Goal: Task Accomplishment & Management: Complete application form

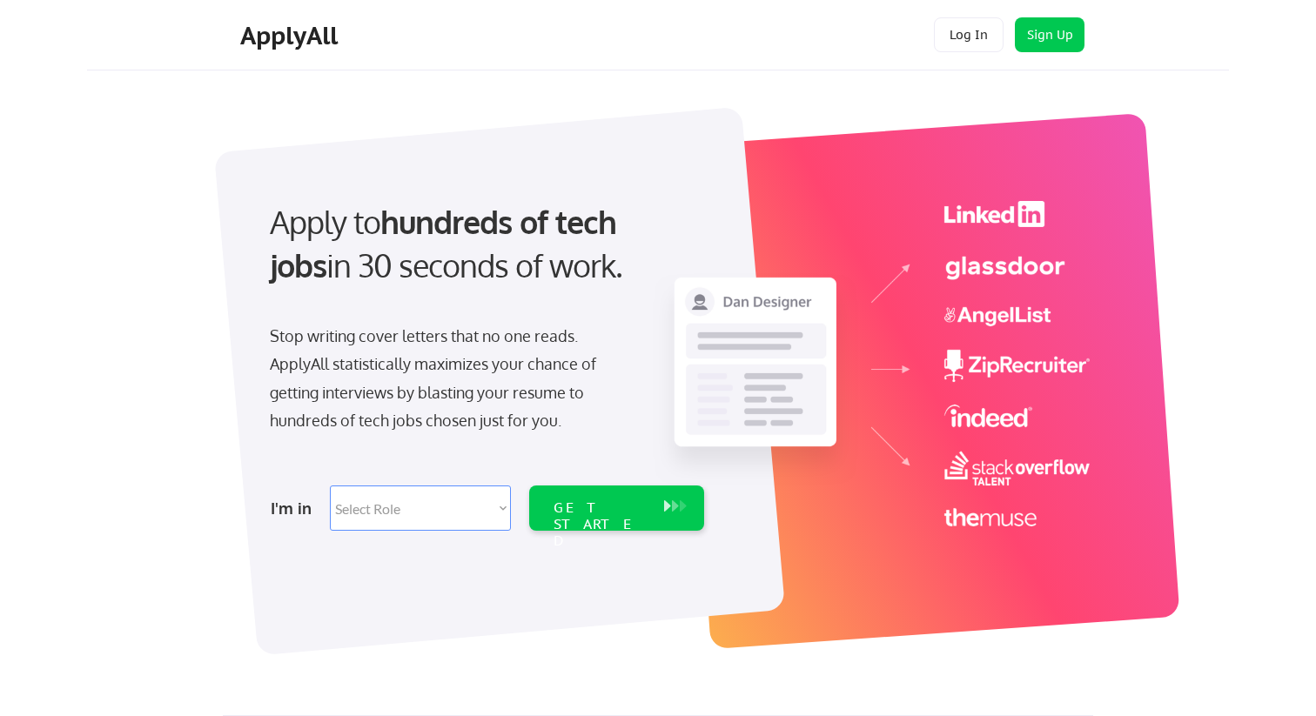
click at [490, 509] on select "Select Role Software Engineering Product Management Customer Success Sales UI/U…" at bounding box center [420, 508] width 181 height 45
select select ""hr_recruiting""
click at [607, 513] on div "GET STARTED" at bounding box center [599, 525] width 93 height 50
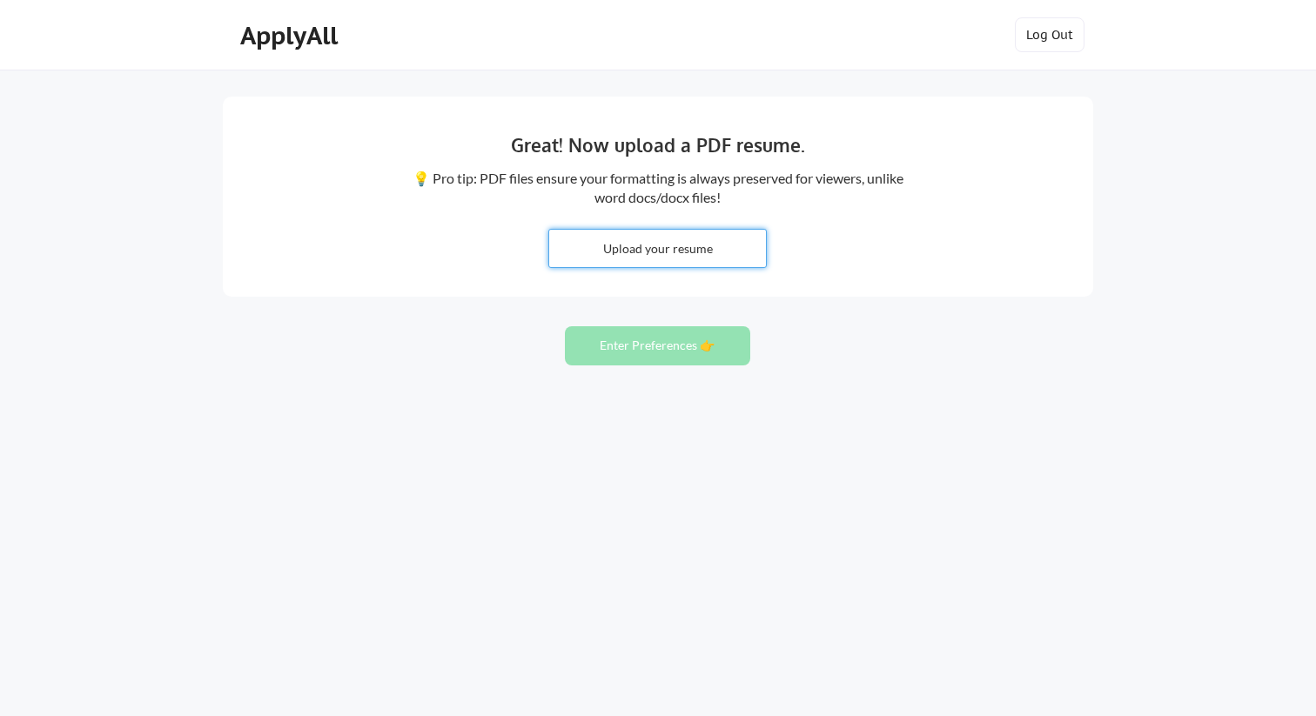
click at [682, 245] on input "file" at bounding box center [657, 248] width 217 height 37
type input "C:\fakepath\Rebekah Ison HR 2025.pdf"
click at [660, 343] on button "Enter Preferences 👉" at bounding box center [657, 345] width 185 height 39
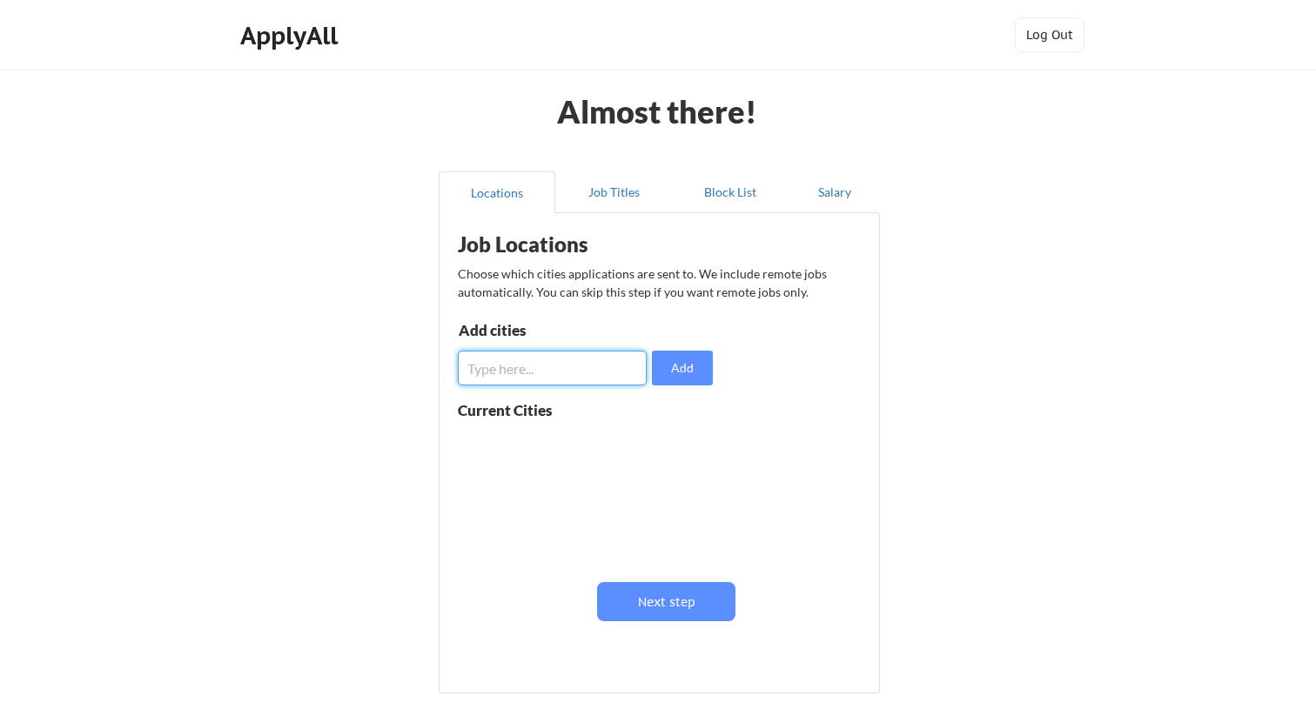
click at [584, 369] on input "input" at bounding box center [552, 368] width 189 height 35
type input "Flat Rock"
click at [696, 381] on button "Add" at bounding box center [682, 368] width 61 height 35
click at [587, 365] on input "input" at bounding box center [552, 368] width 189 height 35
type input "Taylor"
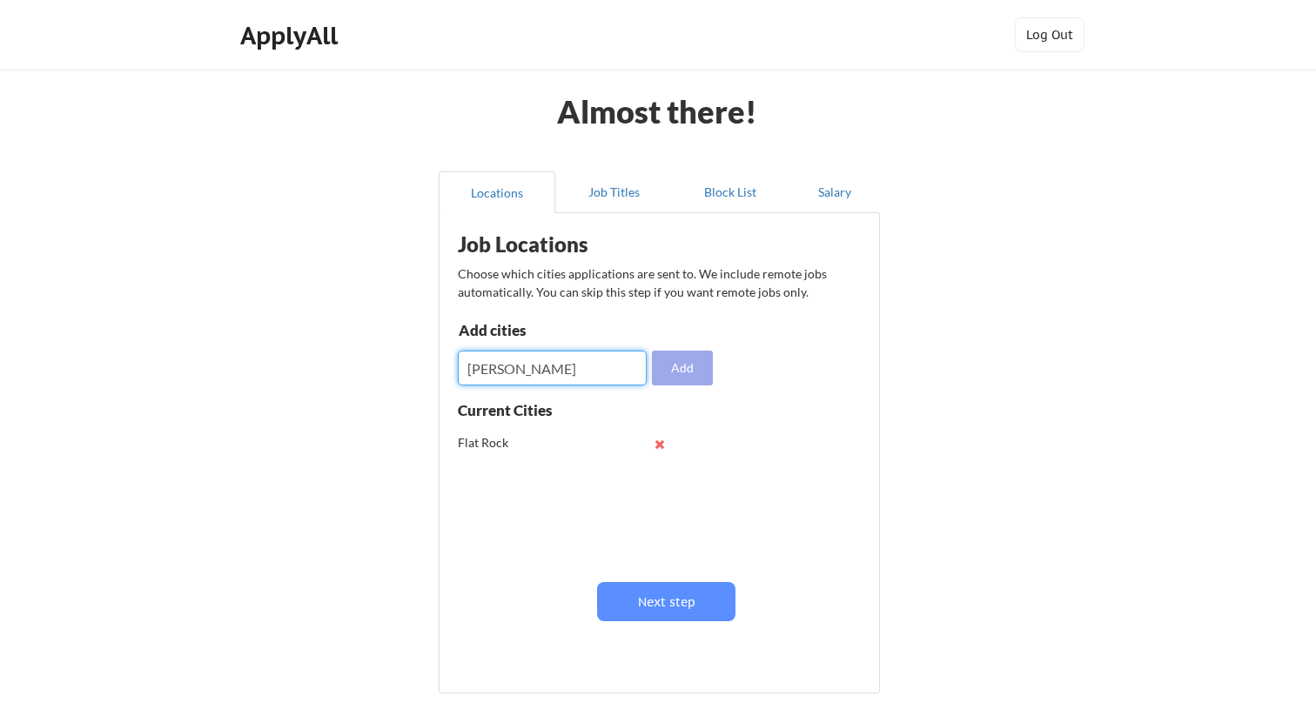
click at [688, 369] on button "Add" at bounding box center [682, 368] width 61 height 35
click at [596, 371] on input "input" at bounding box center [552, 368] width 189 height 35
type input "westland"
click at [685, 362] on button "Add" at bounding box center [682, 368] width 61 height 35
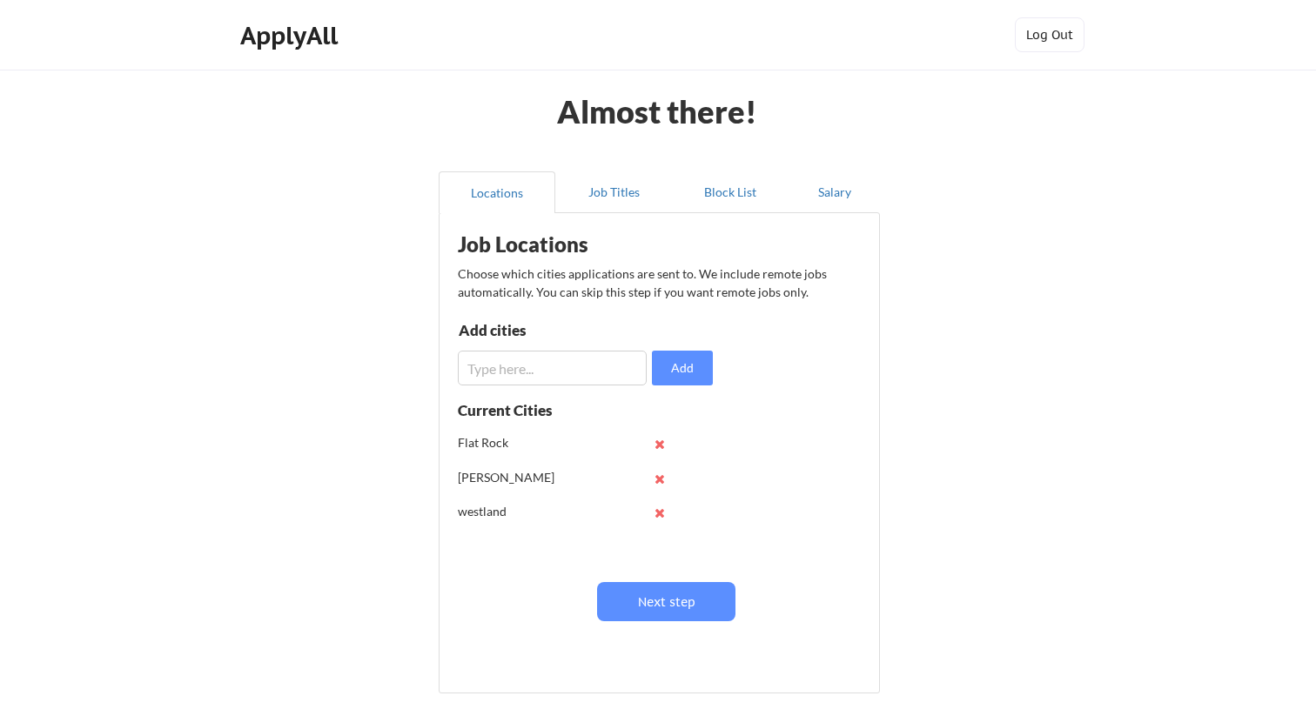
click at [593, 378] on input "input" at bounding box center [552, 368] width 189 height 35
type input "romulus"
click at [681, 367] on button "Add" at bounding box center [682, 368] width 61 height 35
click at [606, 372] on input "input" at bounding box center [552, 368] width 189 height 35
type input "Southgate"
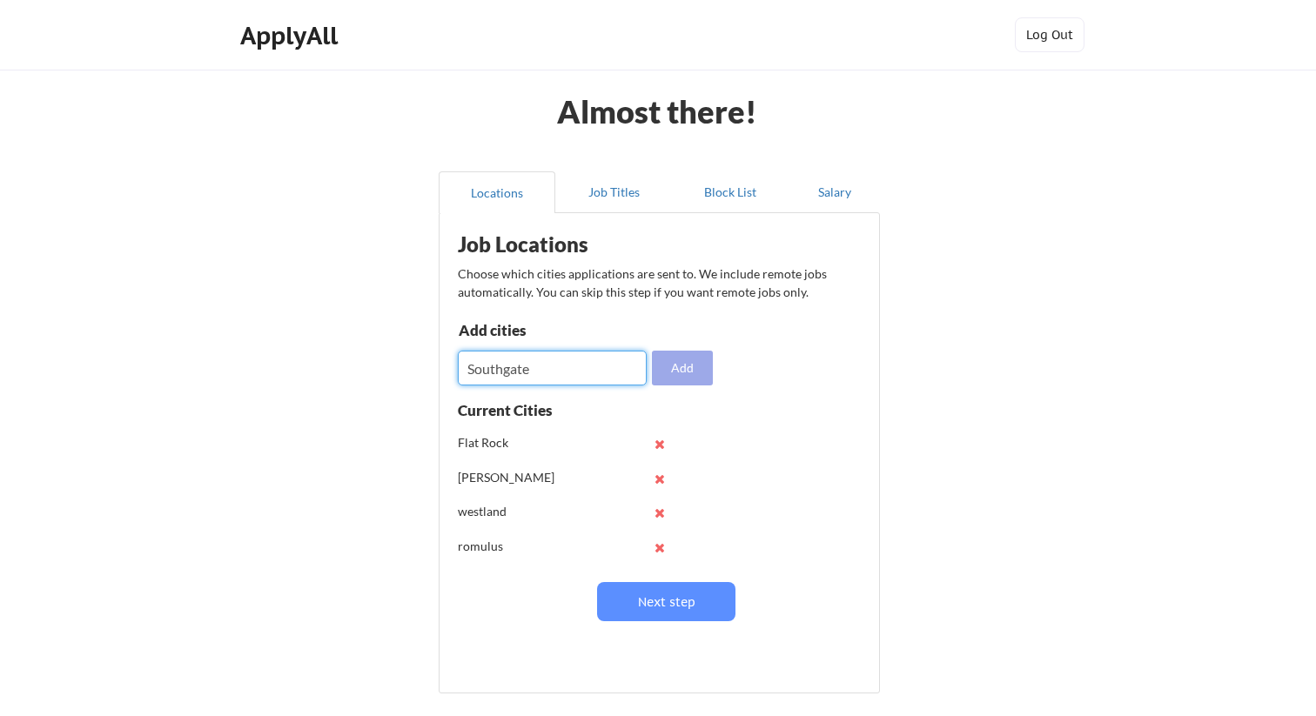
click at [692, 376] on button "Add" at bounding box center [682, 368] width 61 height 35
click at [614, 365] on input "input" at bounding box center [552, 368] width 189 height 35
type input "Riverview"
click at [697, 372] on button "Add" at bounding box center [682, 368] width 61 height 35
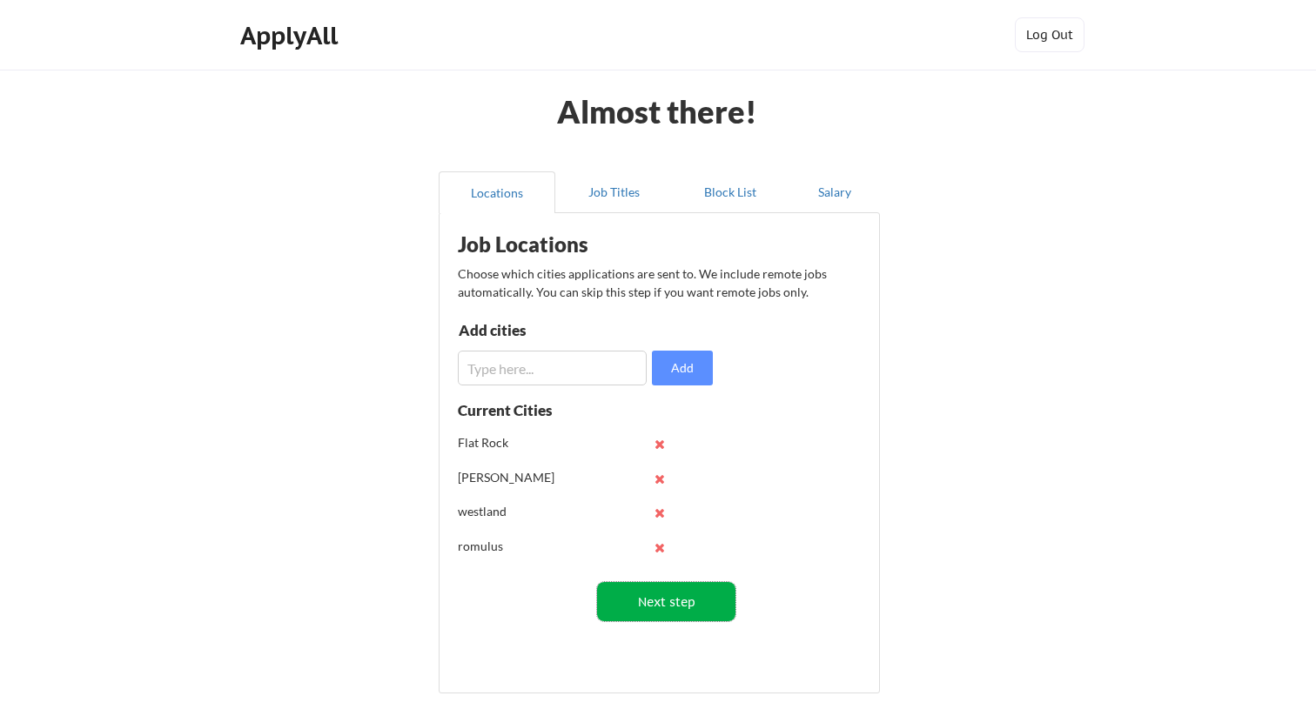
click at [690, 614] on button "Next step" at bounding box center [666, 601] width 138 height 39
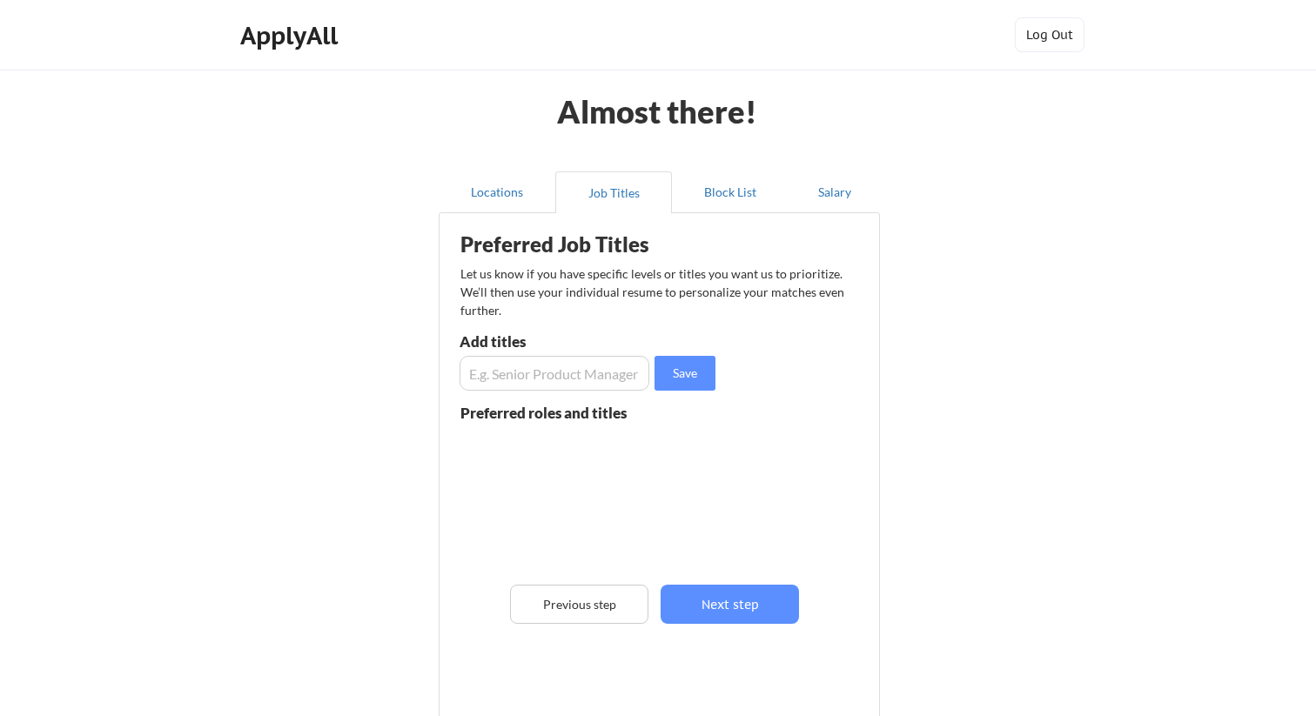
click at [540, 369] on input "input" at bounding box center [554, 373] width 190 height 35
type input "Human Resources"
click at [682, 362] on button "Save" at bounding box center [684, 373] width 61 height 35
click at [624, 377] on input "input" at bounding box center [554, 373] width 190 height 35
type input "Office Manager"
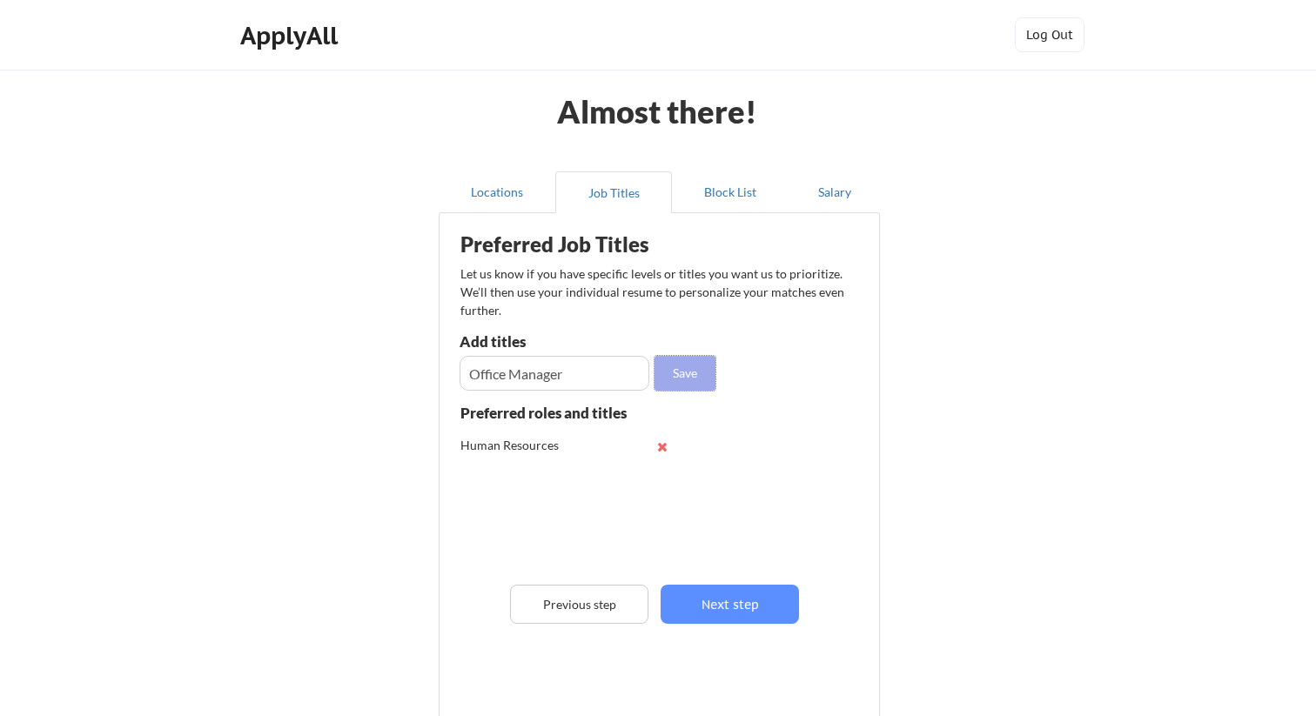
click at [701, 378] on button "Save" at bounding box center [684, 373] width 61 height 35
click at [584, 375] on input "input" at bounding box center [554, 373] width 190 height 35
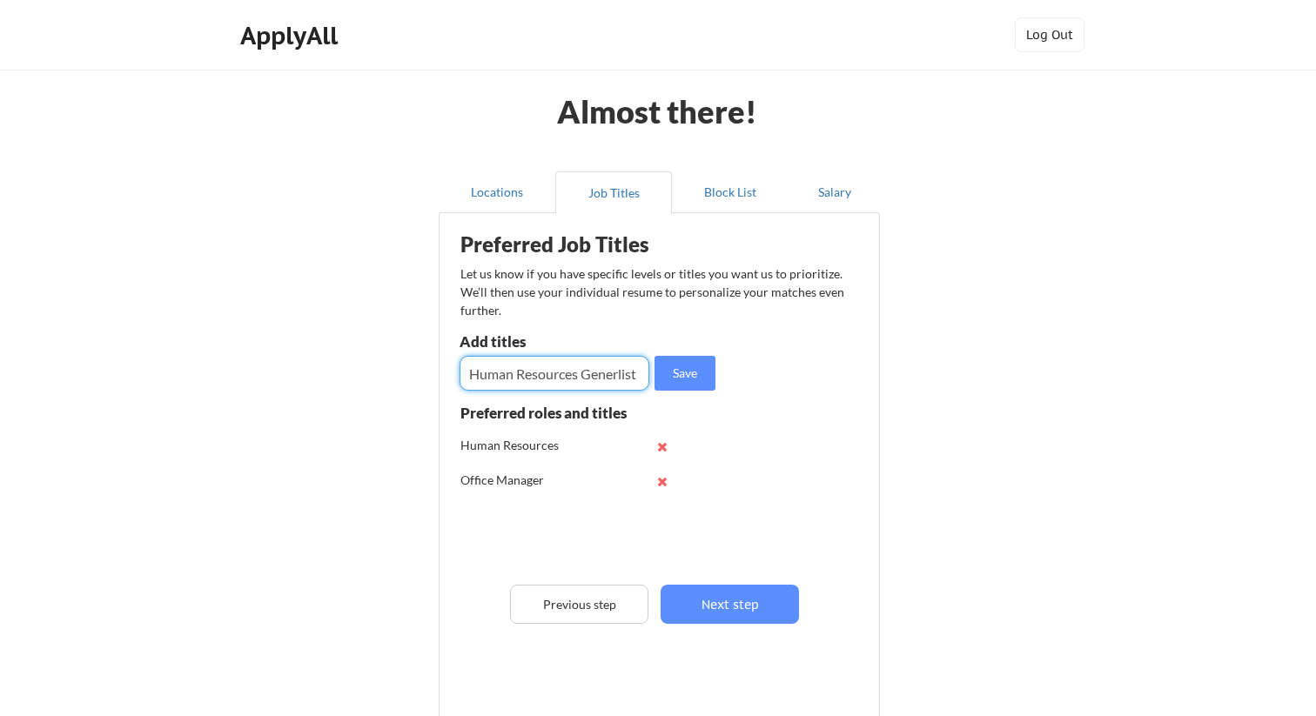
scroll to position [0, 2]
click at [617, 376] on input "input" at bounding box center [554, 373] width 190 height 35
click at [635, 374] on input "input" at bounding box center [554, 373] width 190 height 35
type input "Human Resources Generalist"
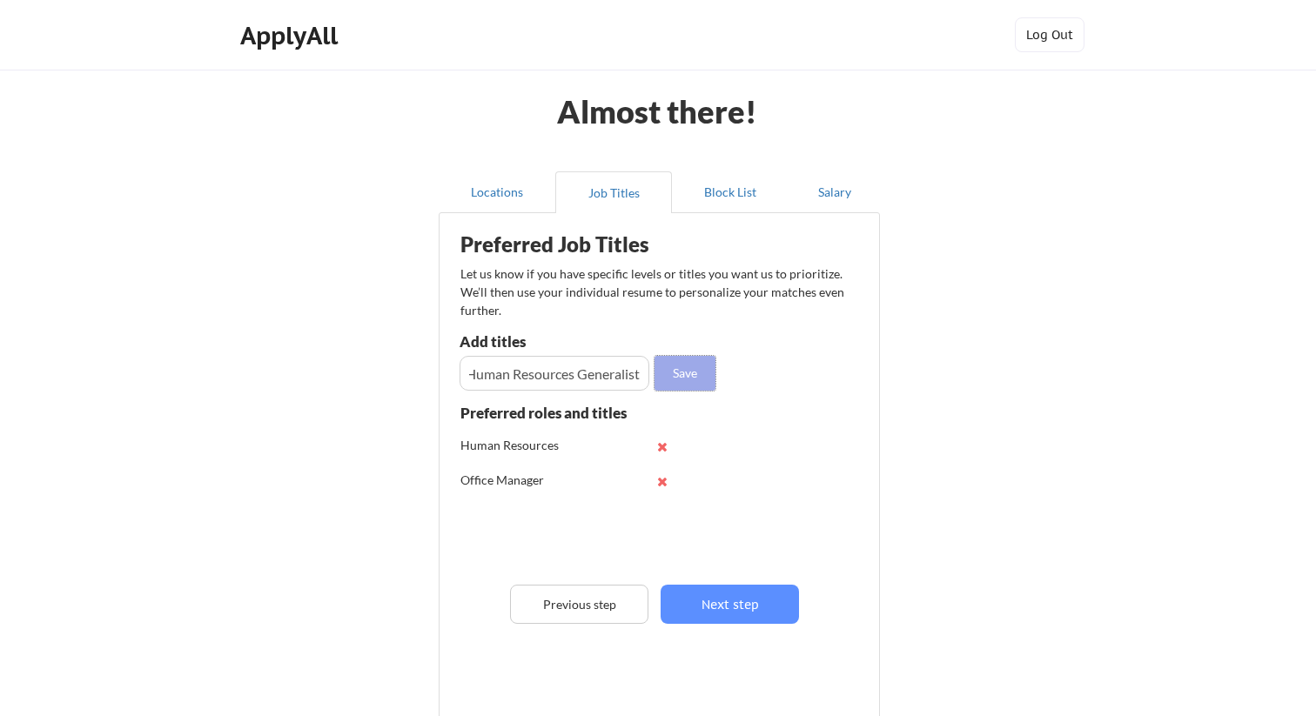
scroll to position [0, 0]
click at [707, 370] on button "Save" at bounding box center [684, 373] width 61 height 35
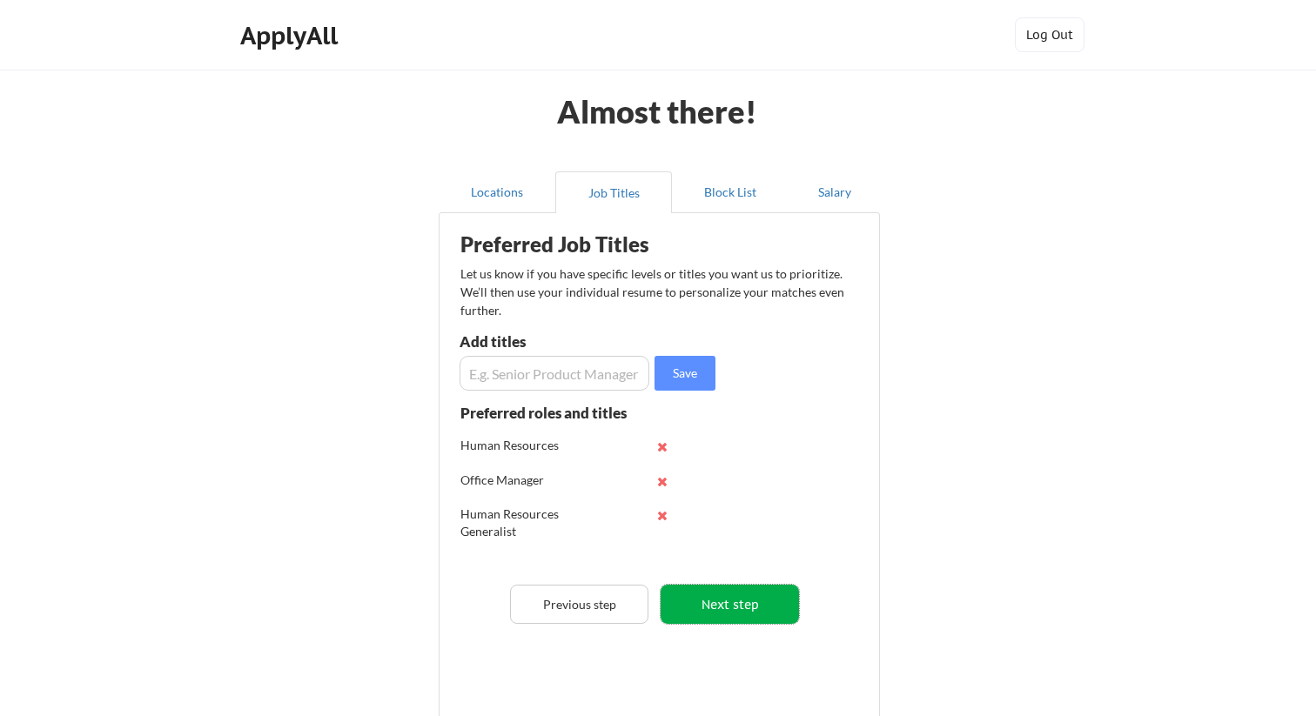
click at [726, 606] on button "Next step" at bounding box center [729, 604] width 138 height 39
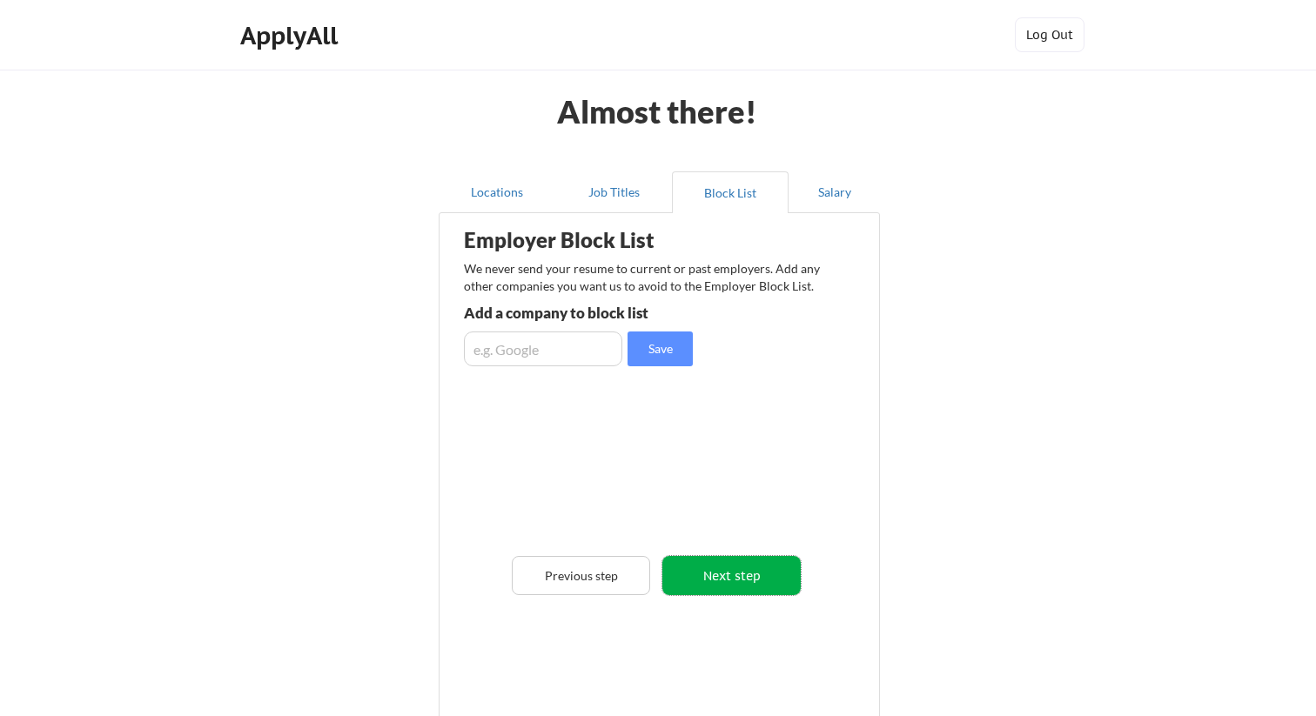
click at [743, 580] on button "Next step" at bounding box center [731, 575] width 138 height 39
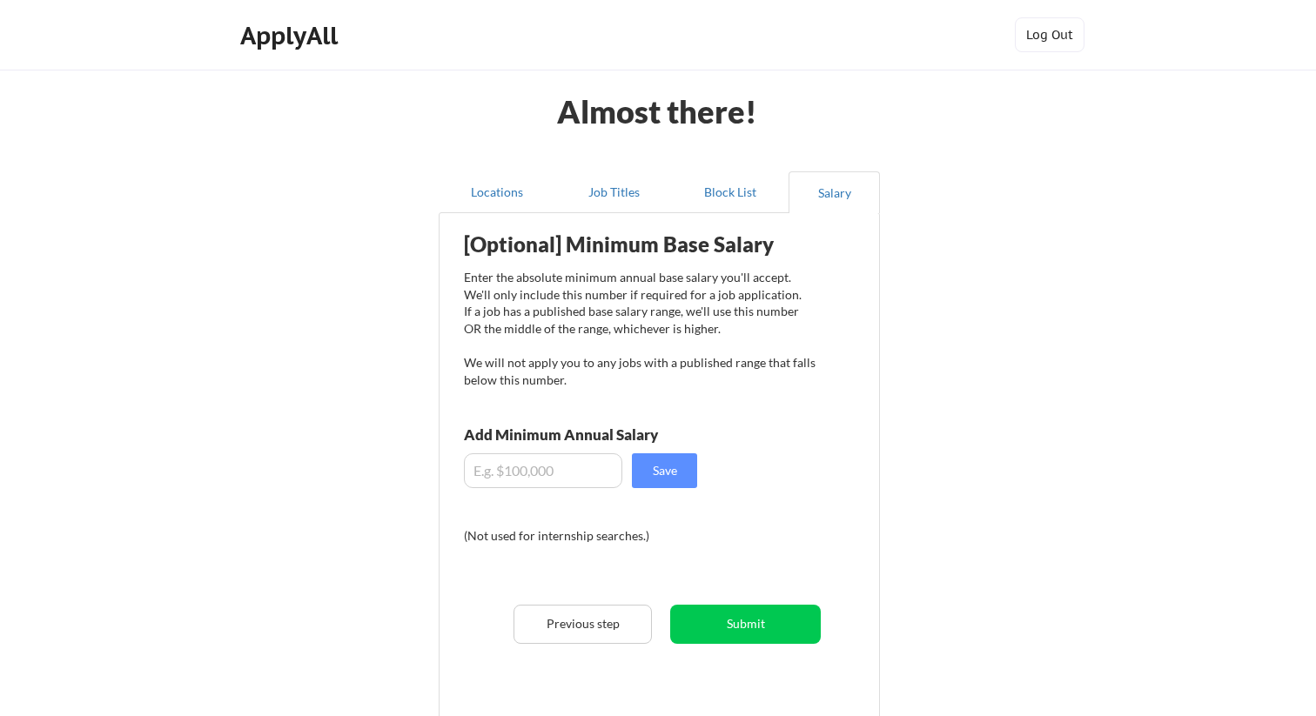
click at [526, 468] on input "input" at bounding box center [543, 470] width 158 height 35
type input "$65,000"
click at [675, 457] on button "Save" at bounding box center [664, 470] width 65 height 35
click at [753, 627] on button "Submit" at bounding box center [745, 624] width 151 height 39
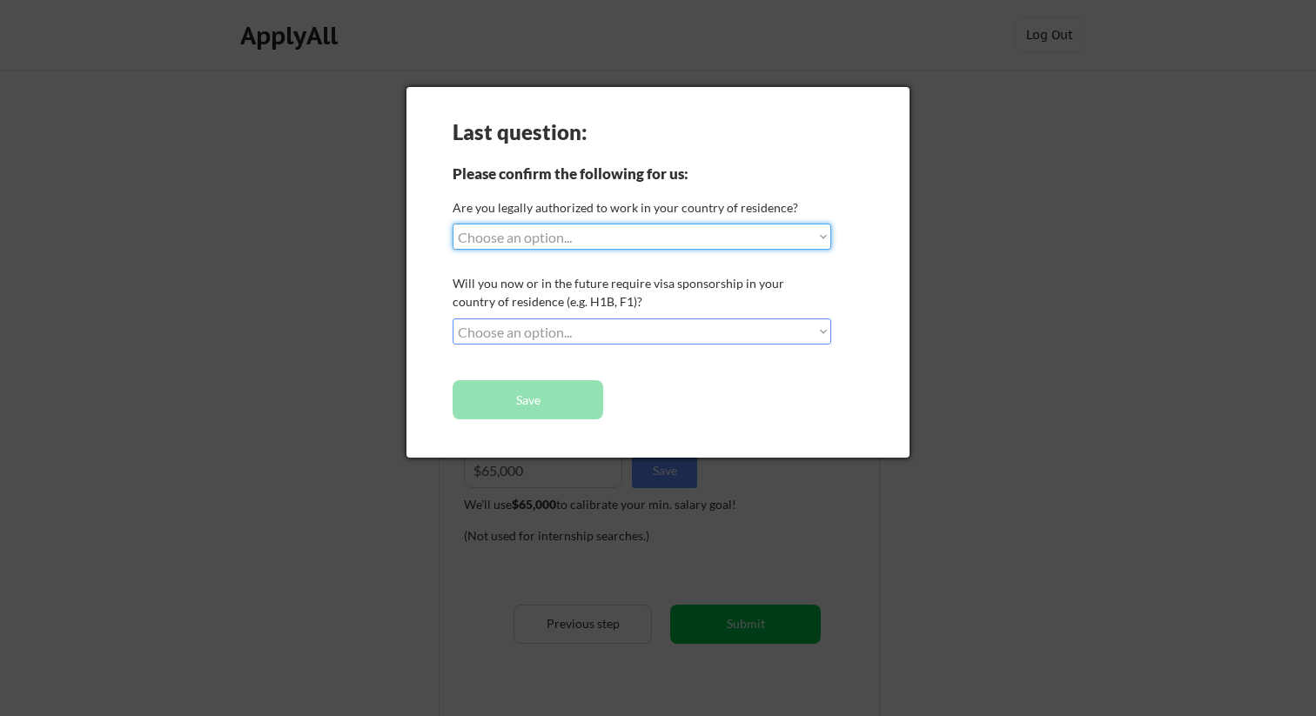
click at [718, 244] on select "Choose an option... Yes, I am a US Citizen Yes, I am a Canadian Citizen Yes, I …" at bounding box center [642, 237] width 379 height 26
select select ""yes__i_am_a_us_citizen""
click at [636, 329] on select "Choose an option... No, I will not need sponsorship Yes, I will need sponsorship" at bounding box center [642, 332] width 379 height 26
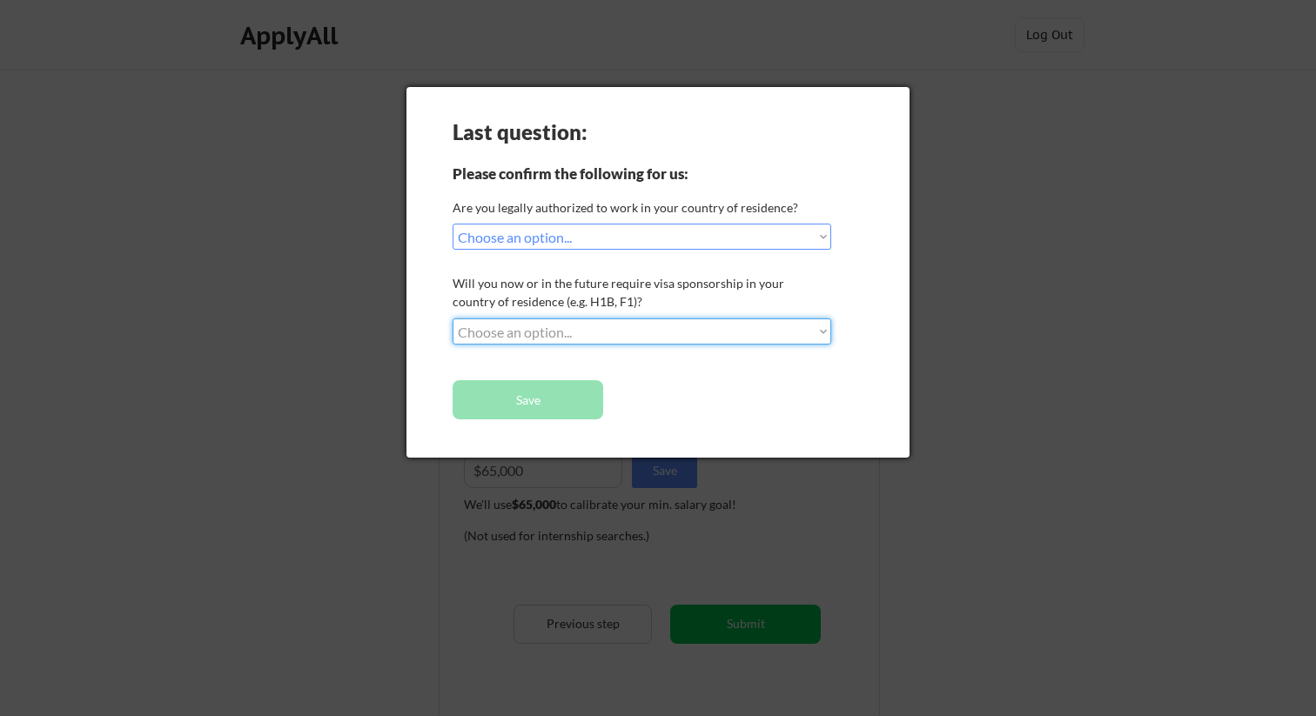
select select ""no__i_will_not_need_sponsorship""
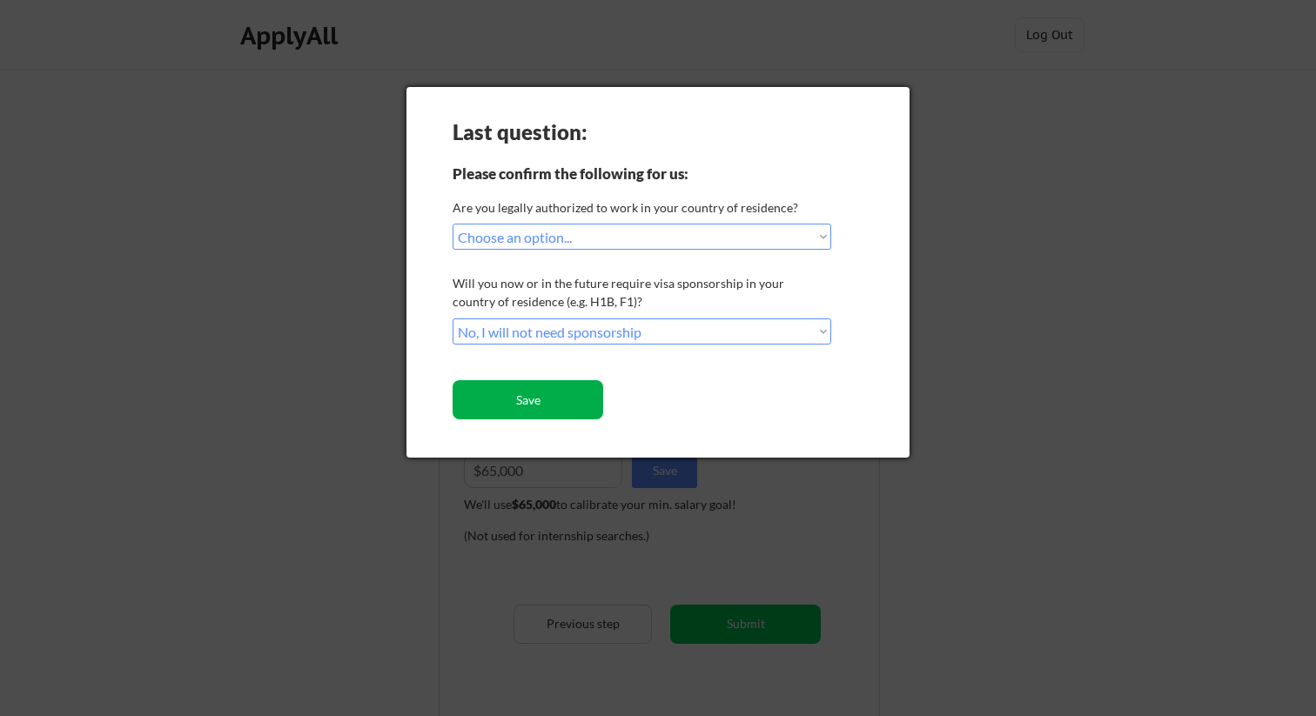
click at [571, 402] on button "Save" at bounding box center [528, 399] width 151 height 39
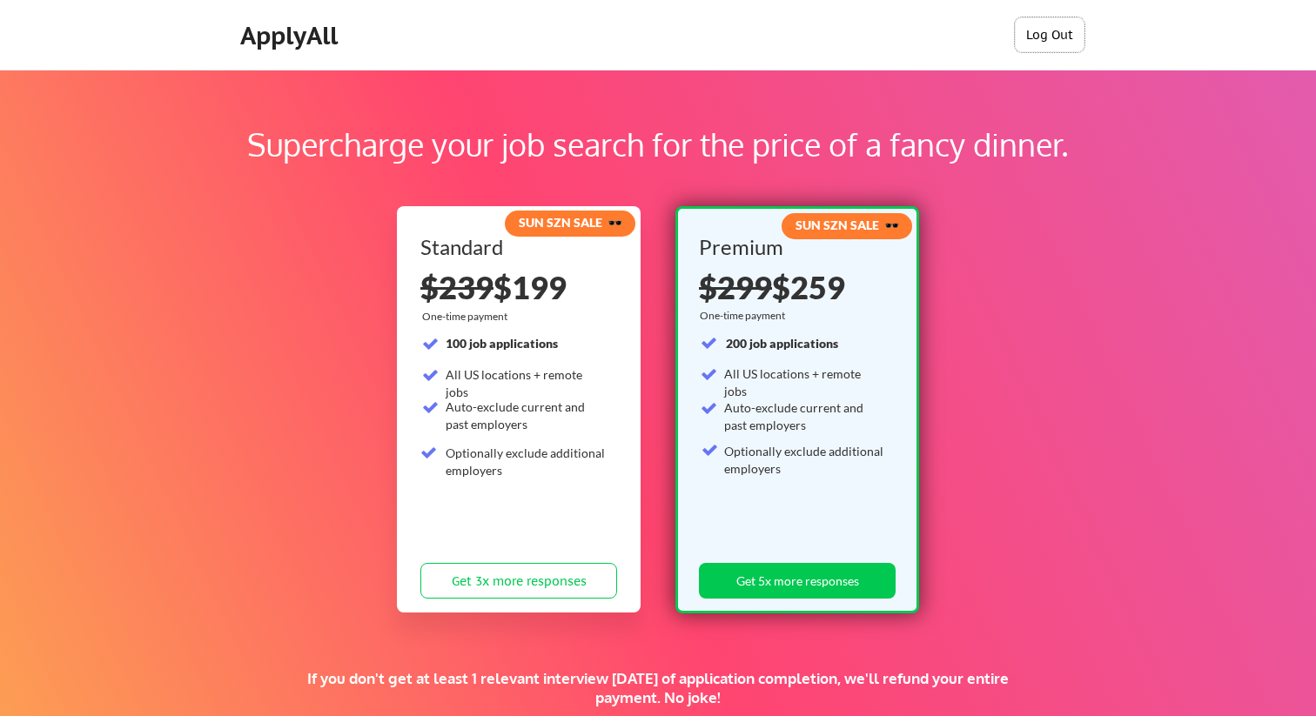
click at [1064, 37] on button "Log Out" at bounding box center [1050, 34] width 70 height 35
